Goal: Information Seeking & Learning: Learn about a topic

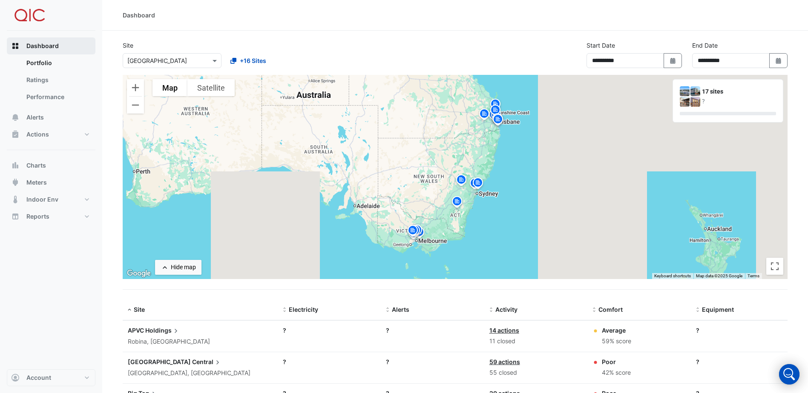
click at [49, 44] on span "Dashboard" at bounding box center [42, 46] width 32 height 9
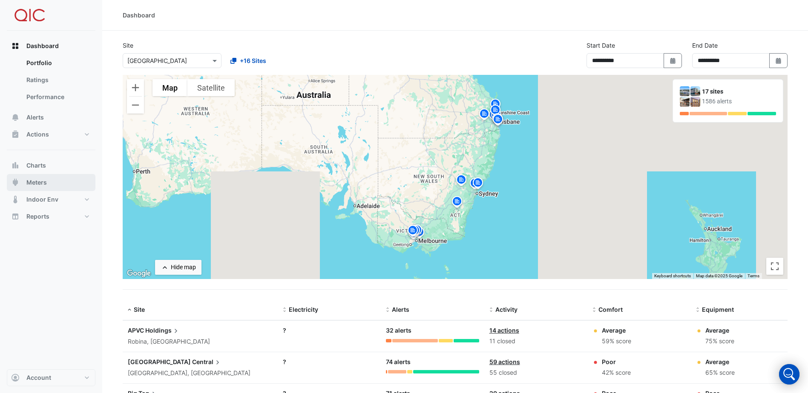
click at [47, 182] on button "Meters" at bounding box center [51, 182] width 89 height 17
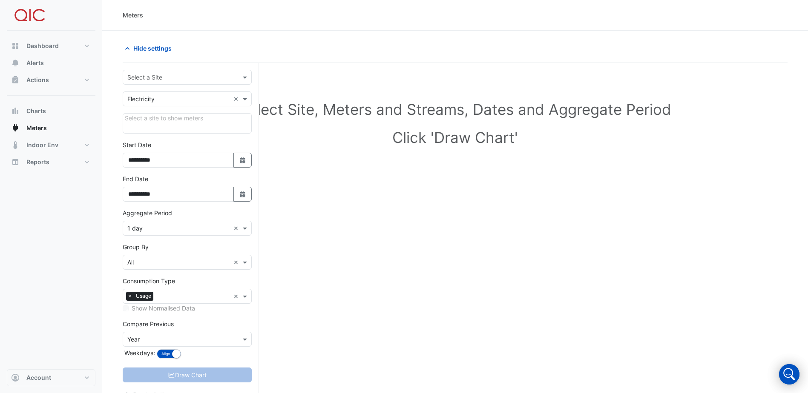
click at [223, 100] on input "text" at bounding box center [178, 99] width 103 height 9
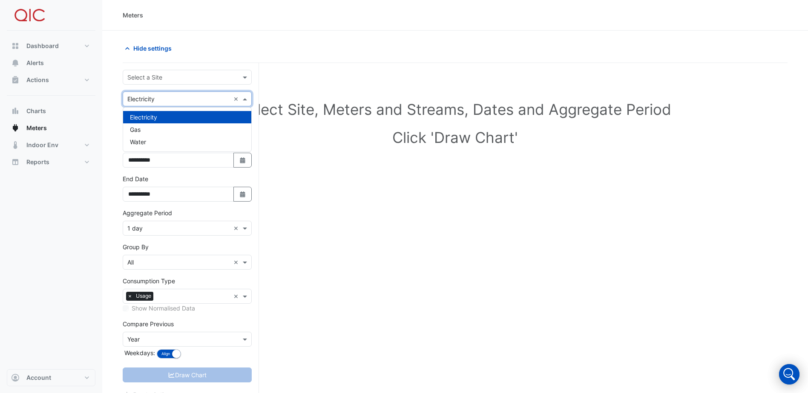
click at [167, 101] on input "text" at bounding box center [178, 99] width 103 height 9
click at [92, 105] on button "Charts" at bounding box center [51, 111] width 89 height 17
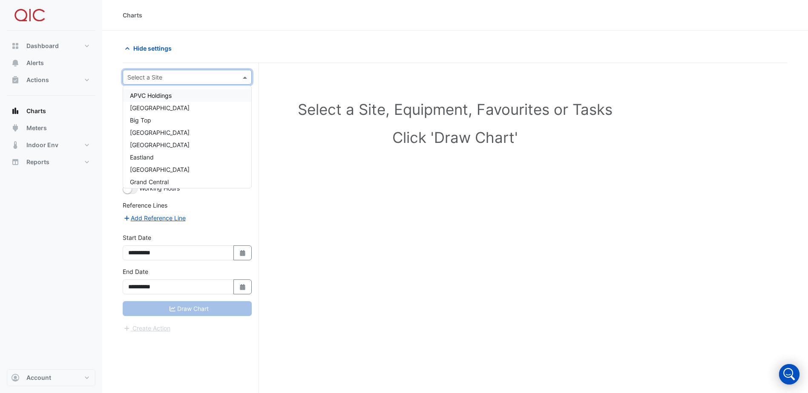
click at [247, 78] on span at bounding box center [246, 77] width 11 height 9
click at [162, 141] on div "[GEOGRAPHIC_DATA]" at bounding box center [187, 145] width 128 height 12
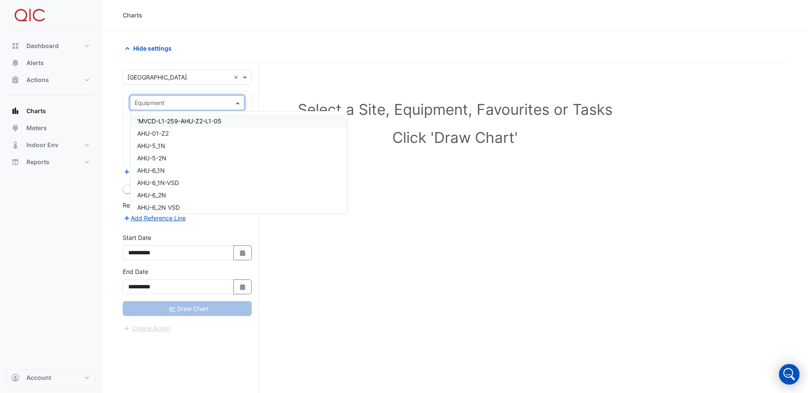
click at [236, 104] on span at bounding box center [238, 102] width 11 height 9
click at [111, 107] on section "**********" at bounding box center [455, 228] width 706 height 395
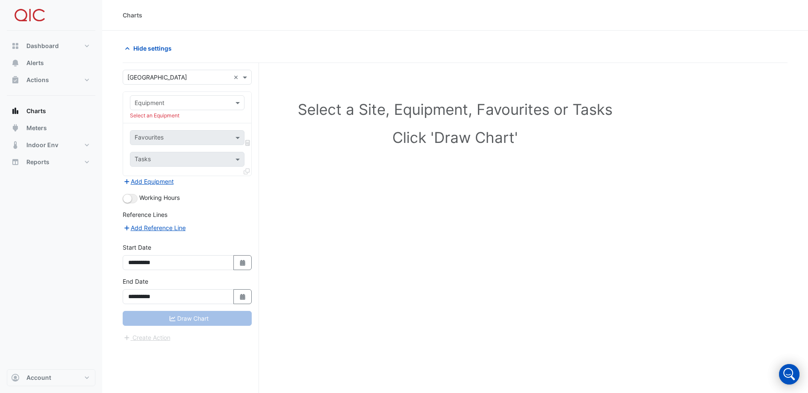
click at [52, 224] on div "Dashboard Portfolio Ratings Performance Alerts Actions Site Manager Charts" at bounding box center [51, 200] width 89 height 339
click at [59, 161] on button "Reports" at bounding box center [51, 162] width 89 height 17
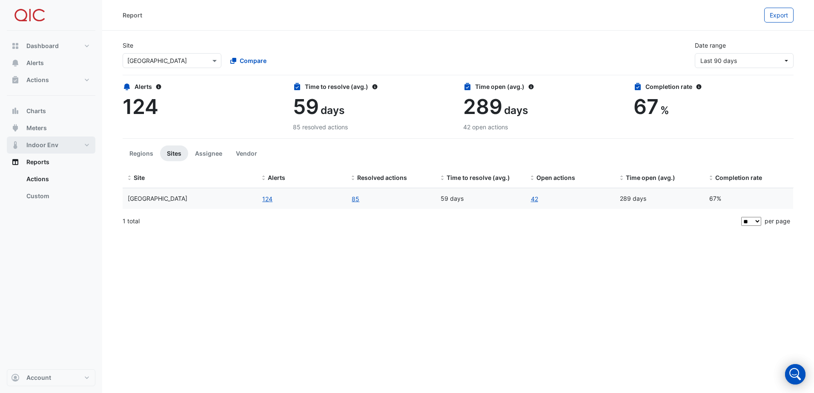
click at [50, 149] on span "Indoor Env" at bounding box center [42, 145] width 32 height 9
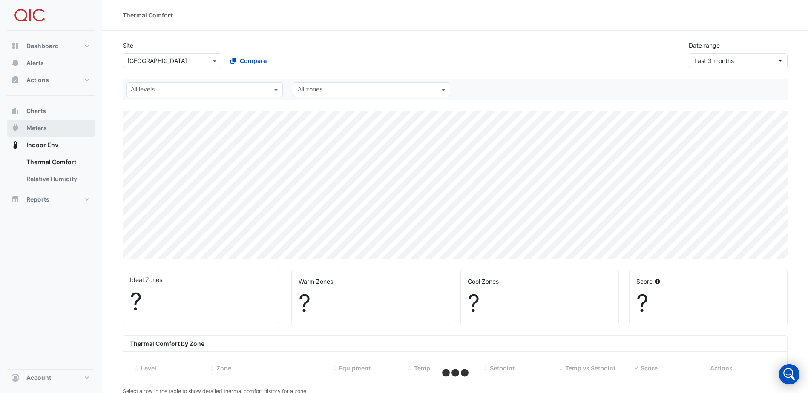
click at [33, 128] on span "Meters" at bounding box center [36, 128] width 20 height 9
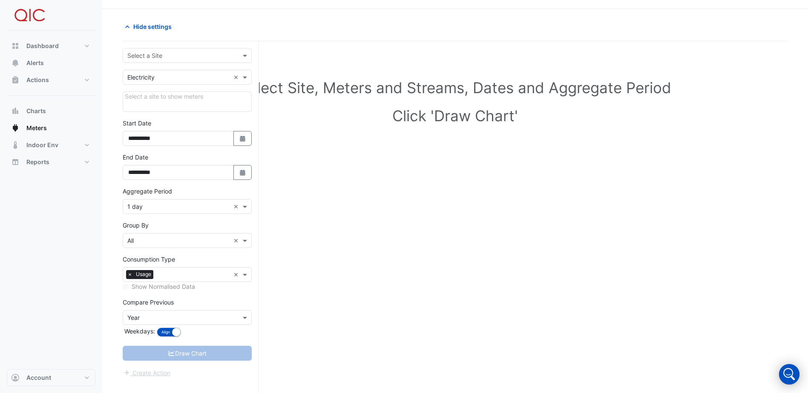
scroll to position [32, 0]
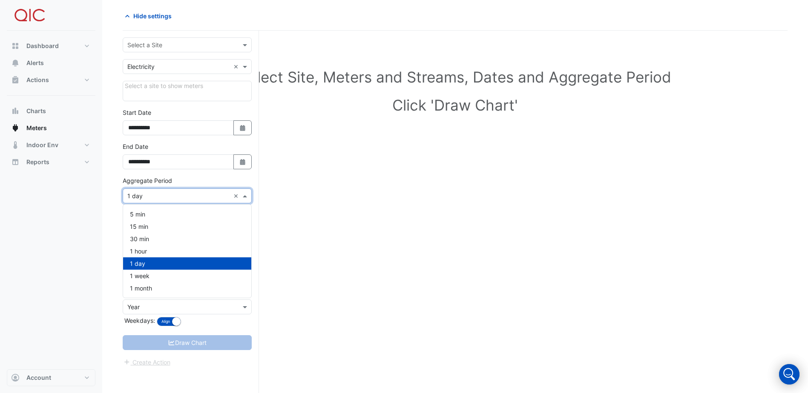
click at [245, 195] on span at bounding box center [246, 196] width 11 height 9
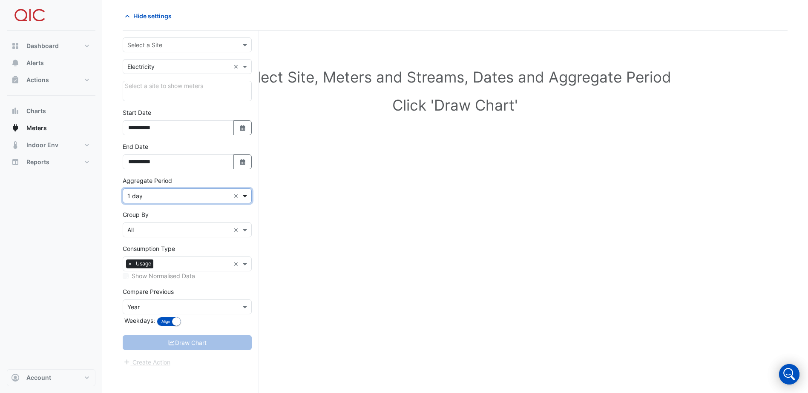
click at [245, 195] on span at bounding box center [246, 196] width 11 height 9
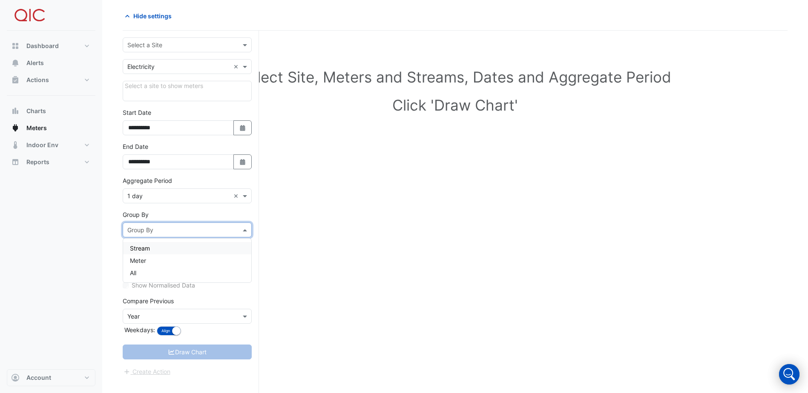
click at [242, 231] on span at bounding box center [246, 230] width 11 height 9
click at [160, 257] on div "Meter" at bounding box center [187, 261] width 128 height 12
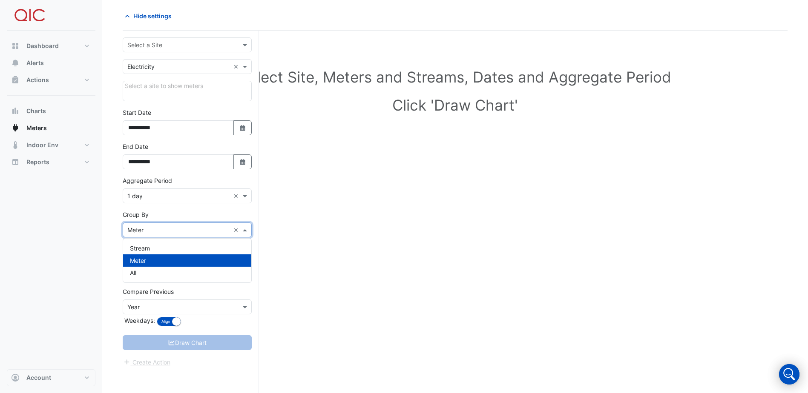
click at [248, 229] on span at bounding box center [246, 230] width 11 height 9
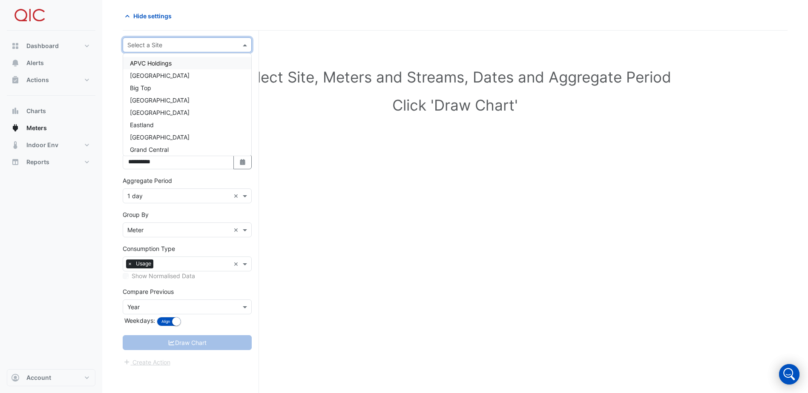
click at [246, 45] on span at bounding box center [246, 44] width 11 height 9
click at [166, 109] on span "[GEOGRAPHIC_DATA]" at bounding box center [160, 112] width 60 height 7
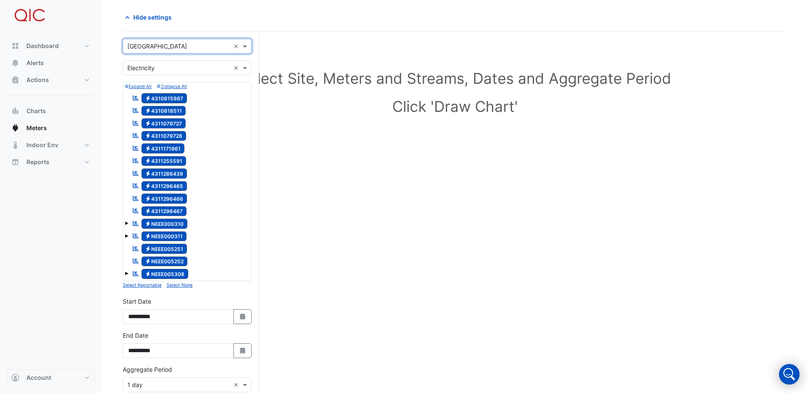
scroll to position [0, 0]
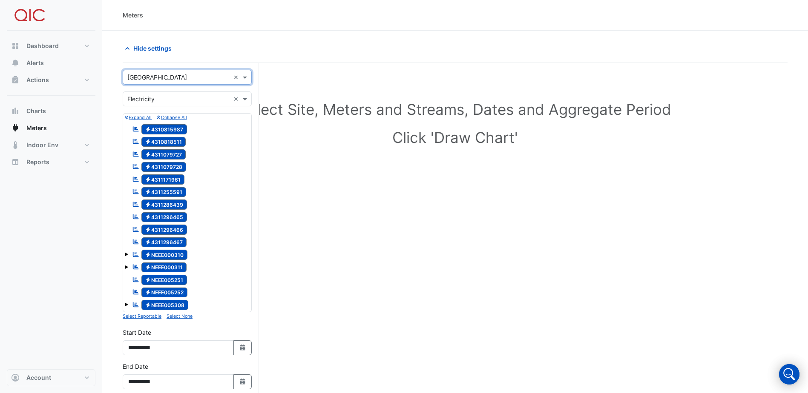
click at [134, 129] on icon "Reportable" at bounding box center [136, 129] width 8 height 6
click at [138, 129] on icon "Reportable" at bounding box center [136, 129] width 8 height 6
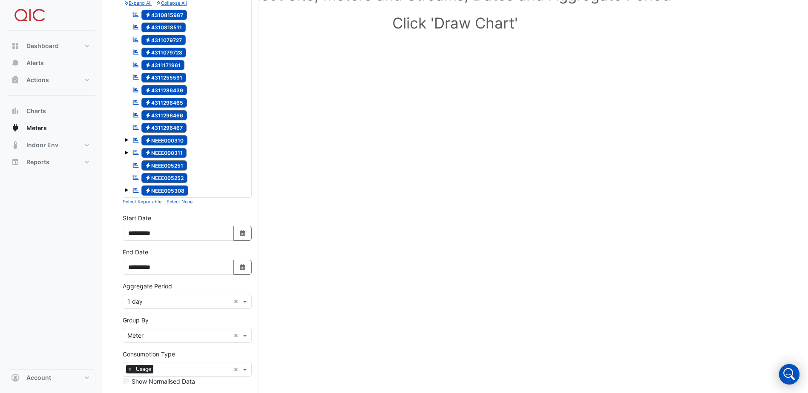
scroll to position [115, 0]
click at [240, 231] on icon "Select Date" at bounding box center [243, 233] width 8 height 6
select select "*"
select select "****"
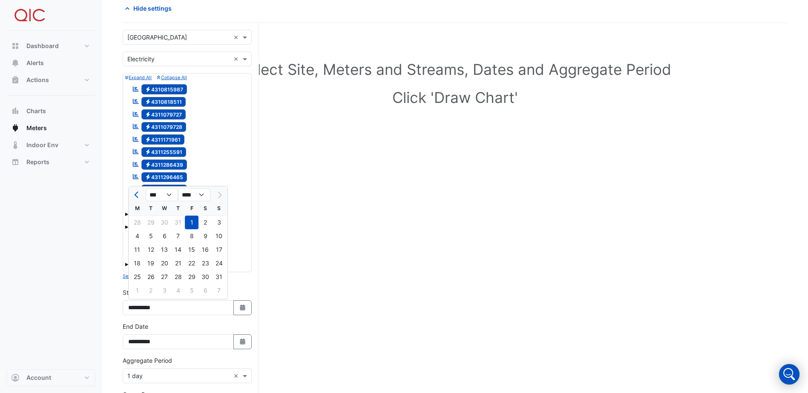
scroll to position [30, 0]
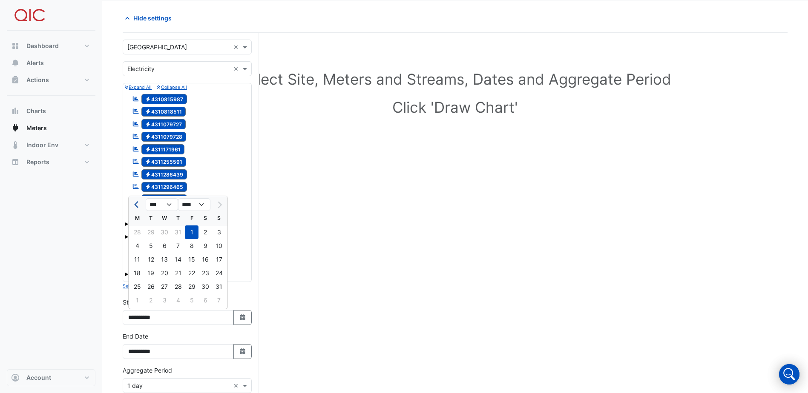
click at [139, 202] on button "Previous month" at bounding box center [137, 205] width 10 height 14
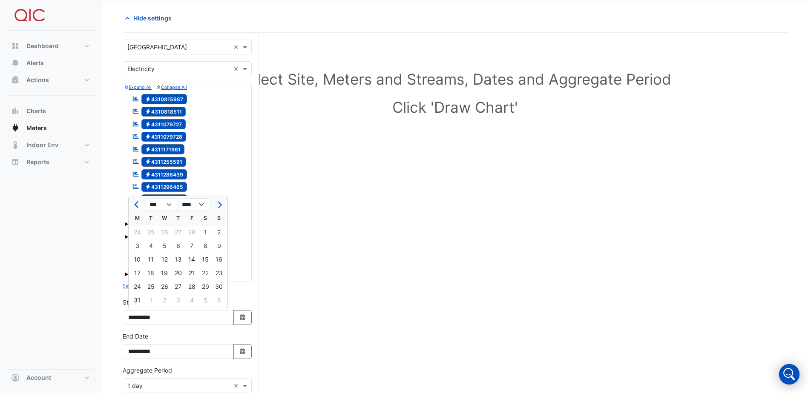
click at [139, 202] on button "Previous month" at bounding box center [137, 205] width 10 height 14
select select "**"
select select "****"
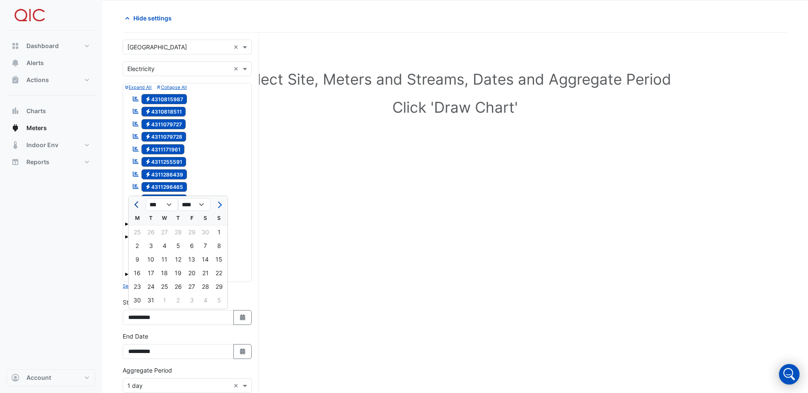
click at [139, 202] on button "Previous month" at bounding box center [137, 205] width 10 height 14
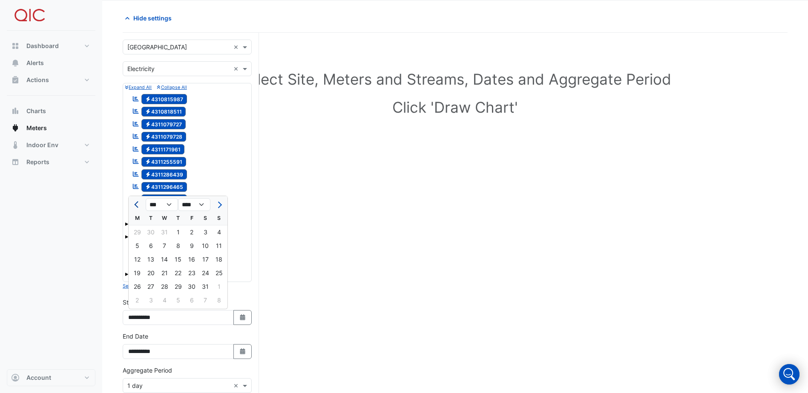
select select "*"
click at [138, 230] on div "1" at bounding box center [137, 233] width 14 height 14
type input "**********"
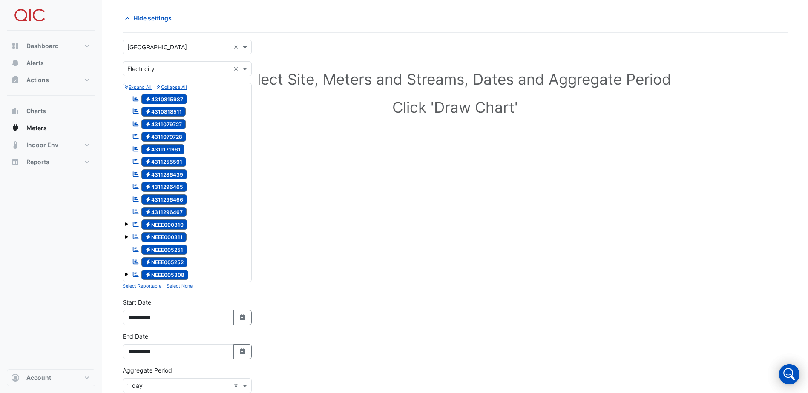
scroll to position [73, 0]
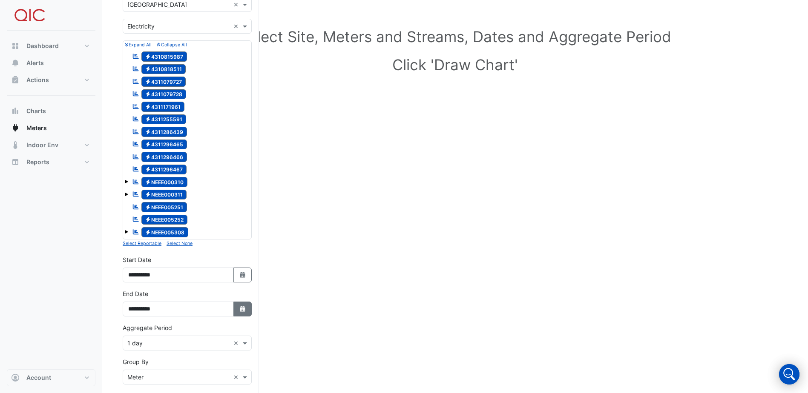
click at [247, 308] on button "Select Date" at bounding box center [242, 309] width 19 height 15
select select "*"
select select "****"
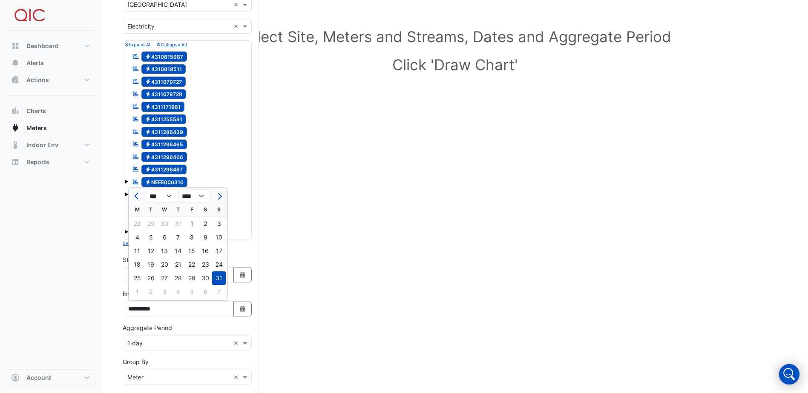
click at [217, 276] on div "31" at bounding box center [219, 279] width 14 height 14
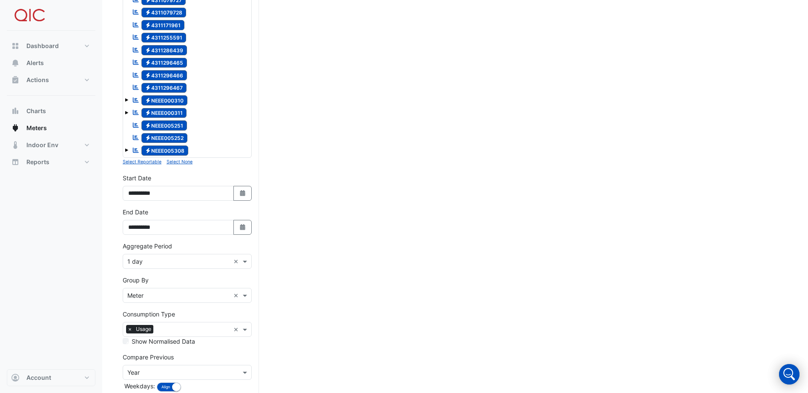
scroll to position [158, 0]
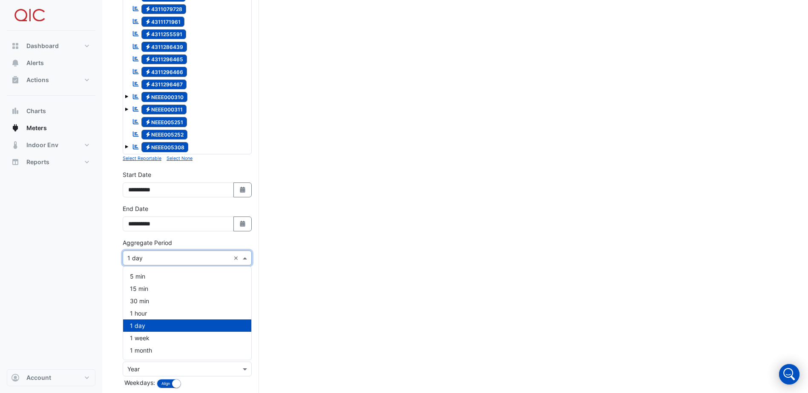
click at [242, 259] on span at bounding box center [246, 258] width 11 height 9
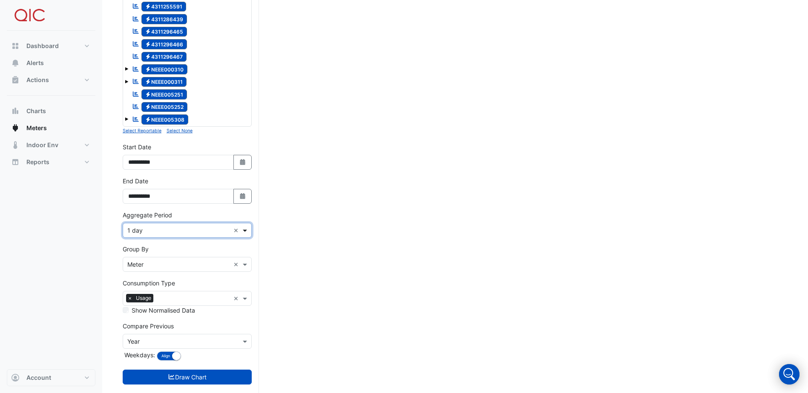
scroll to position [201, 0]
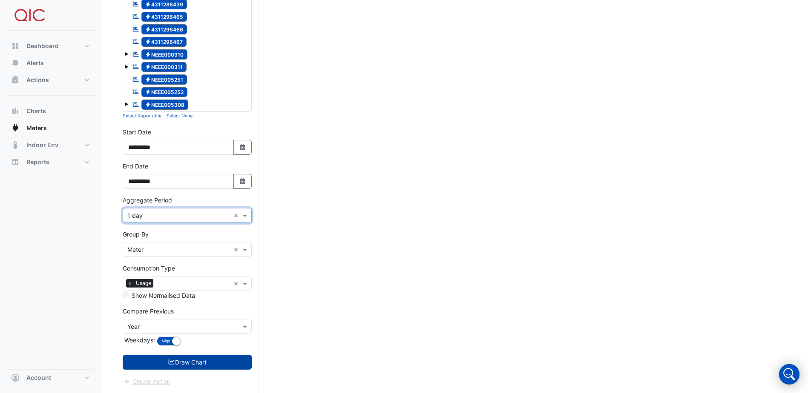
click at [198, 361] on button "Draw Chart" at bounding box center [187, 362] width 129 height 15
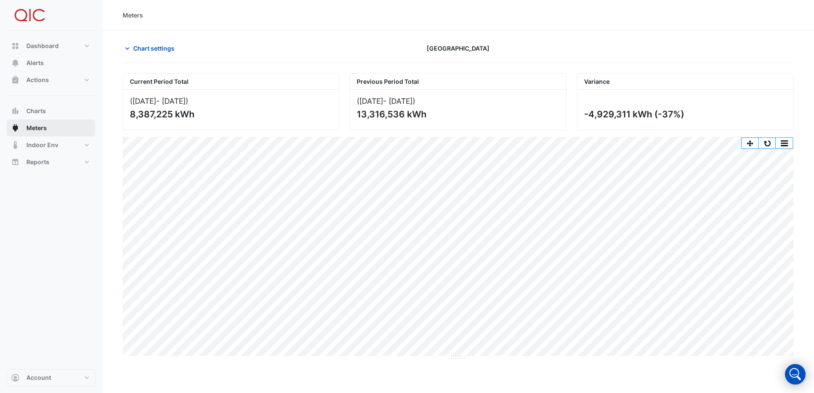
click at [48, 123] on button "Meters" at bounding box center [51, 128] width 89 height 17
click at [127, 49] on icon "button" at bounding box center [127, 48] width 4 height 3
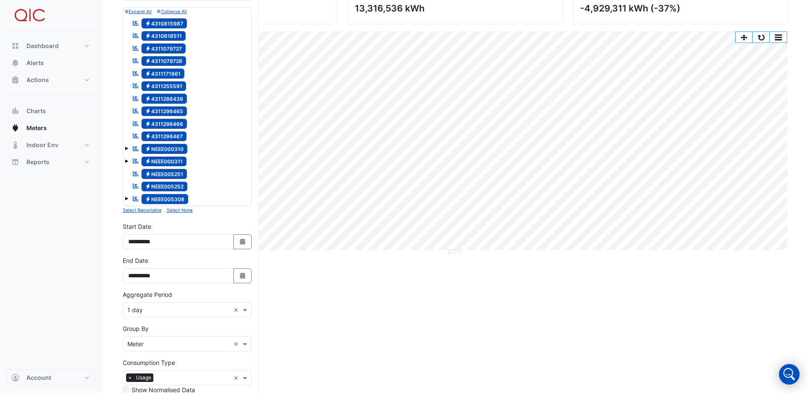
scroll to position [128, 0]
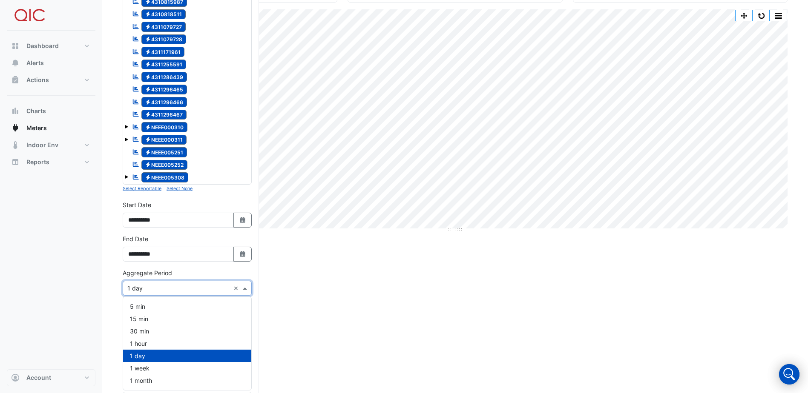
click at [244, 287] on span at bounding box center [246, 288] width 11 height 9
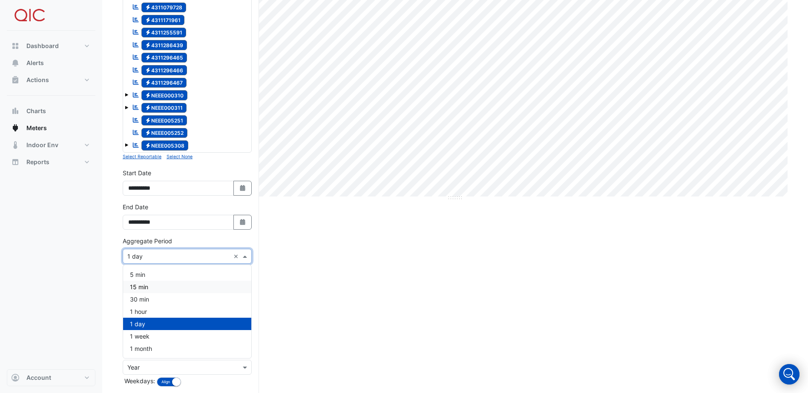
scroll to position [201, 0]
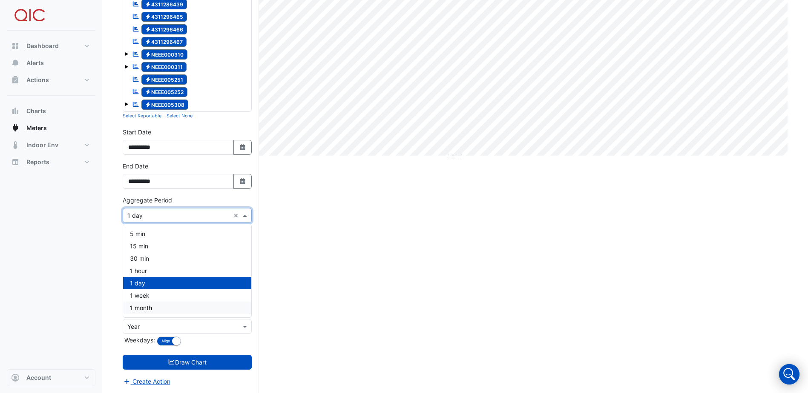
click at [141, 310] on span "1 month" at bounding box center [141, 307] width 22 height 7
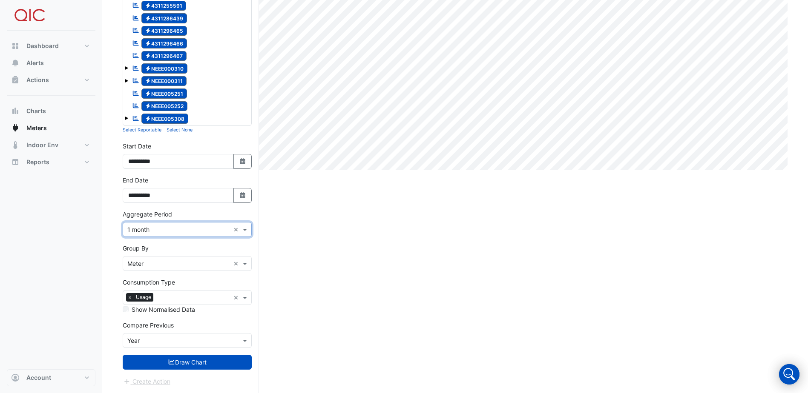
scroll to position [186, 0]
click at [177, 361] on button "Draw Chart" at bounding box center [187, 362] width 129 height 15
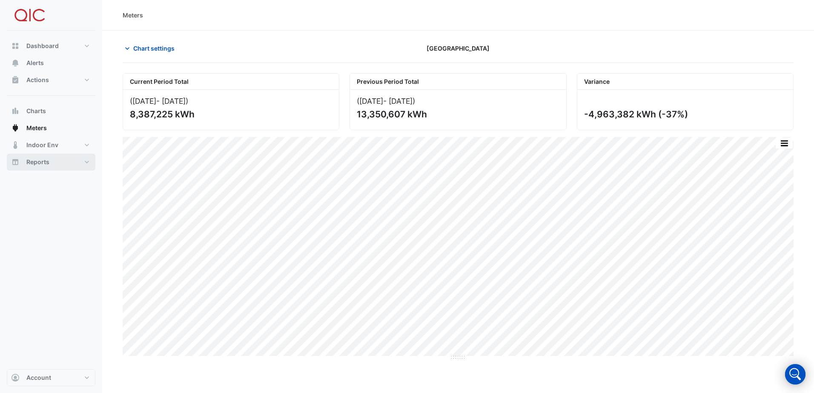
click at [49, 164] on span "Reports" at bounding box center [37, 162] width 23 height 9
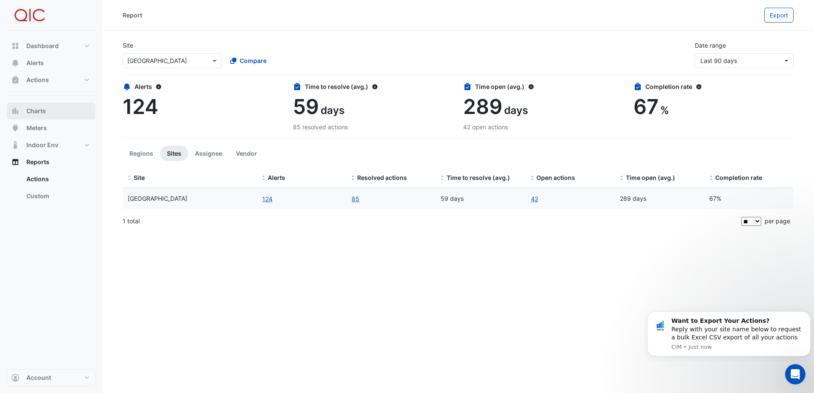
click at [44, 112] on span "Charts" at bounding box center [36, 111] width 20 height 9
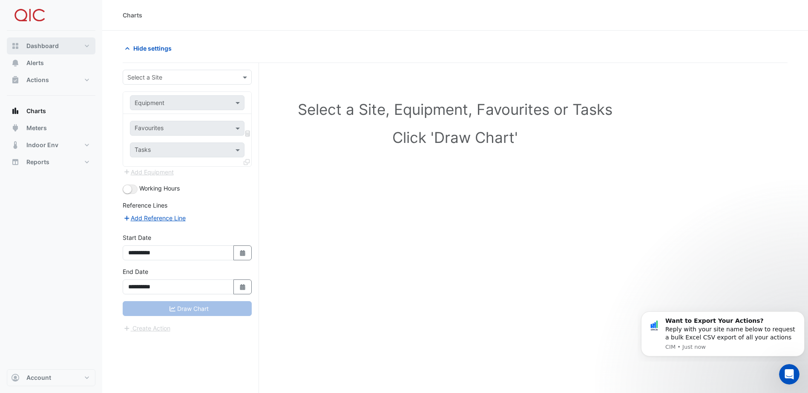
click at [38, 43] on span "Dashboard" at bounding box center [42, 46] width 32 height 9
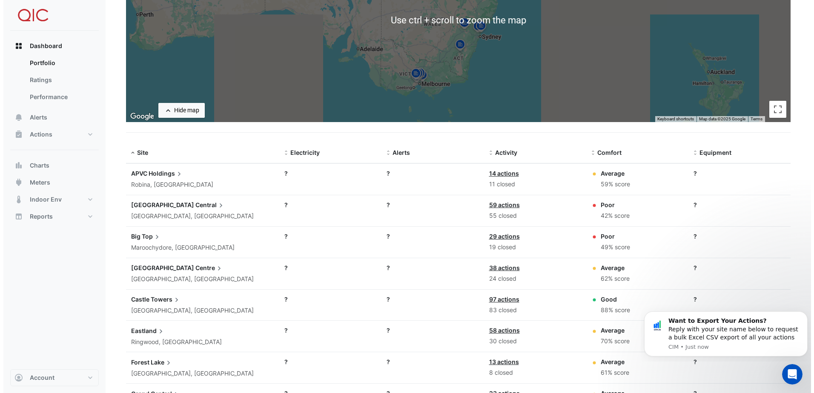
scroll to position [200, 0]
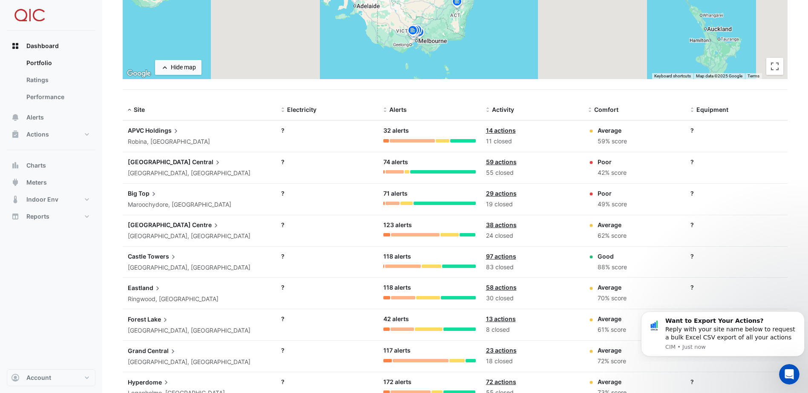
click at [161, 260] on span "Towers" at bounding box center [162, 256] width 30 height 9
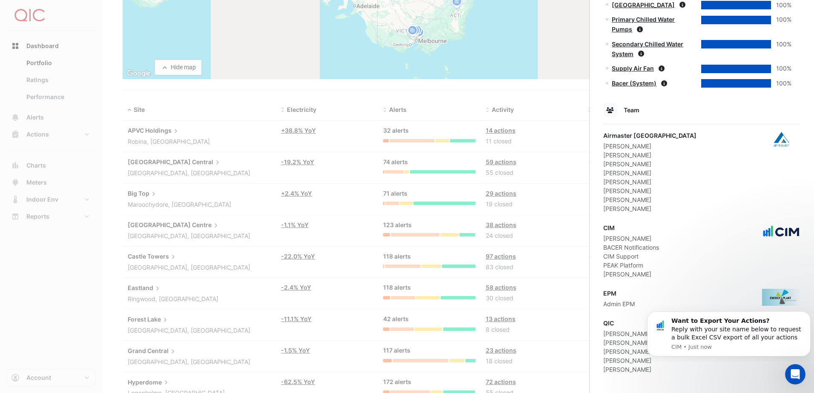
scroll to position [558, 0]
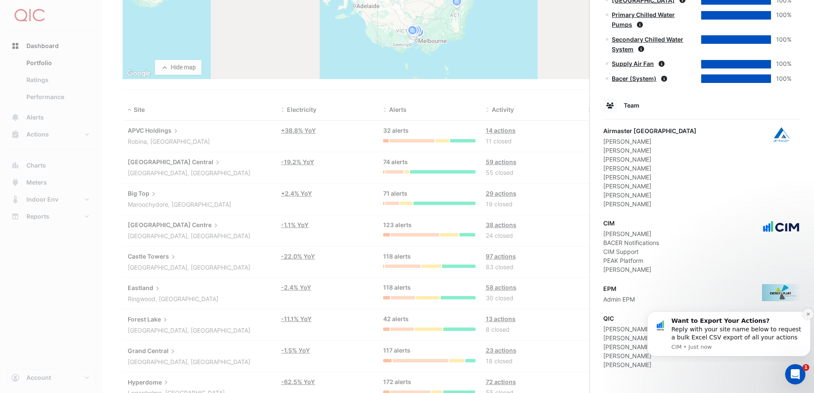
click at [809, 310] on button "Dismiss notification" at bounding box center [808, 314] width 11 height 11
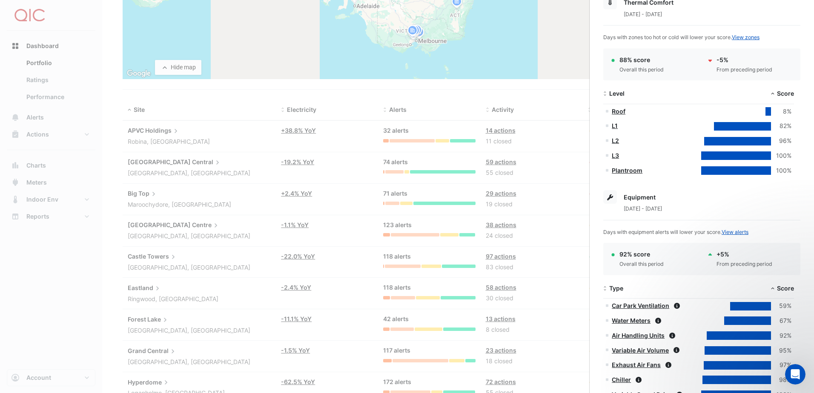
scroll to position [132, 0]
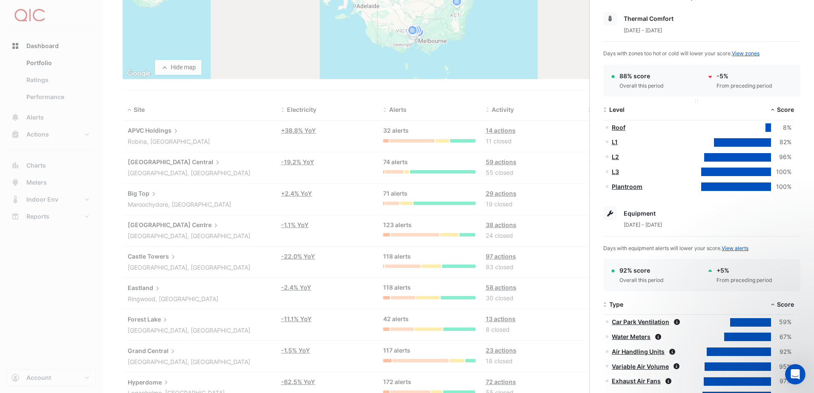
click at [607, 112] on span at bounding box center [605, 110] width 6 height 7
click at [617, 155] on link "L3" at bounding box center [615, 156] width 7 height 7
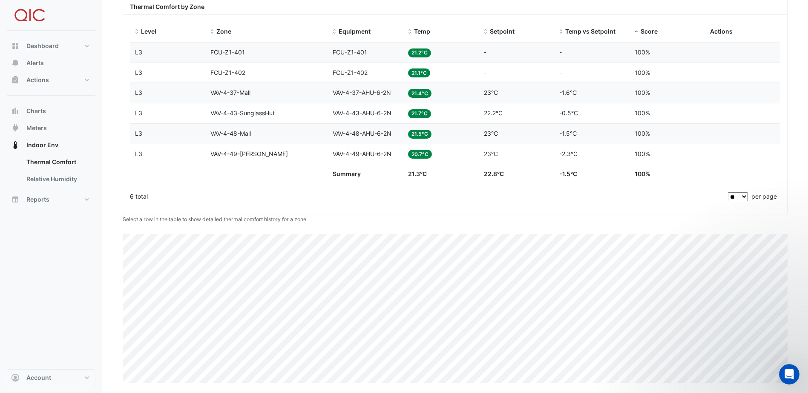
scroll to position [39, 0]
